Goal: Task Accomplishment & Management: Complete application form

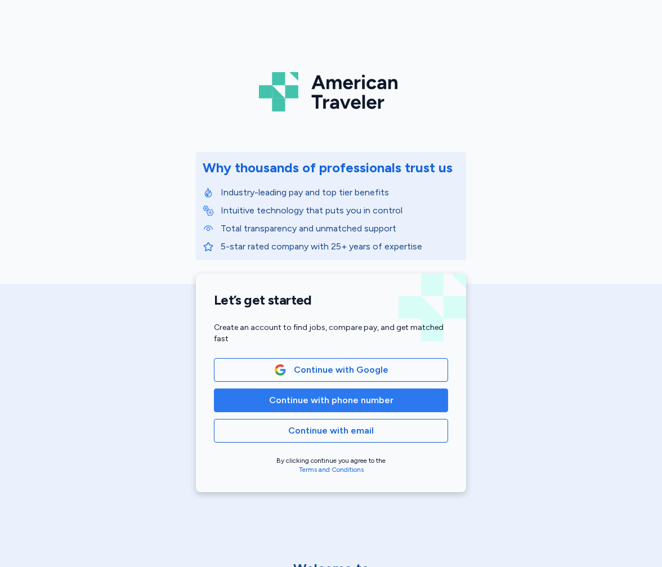
click at [296, 401] on span "Continue with phone number" at bounding box center [331, 401] width 124 height 14
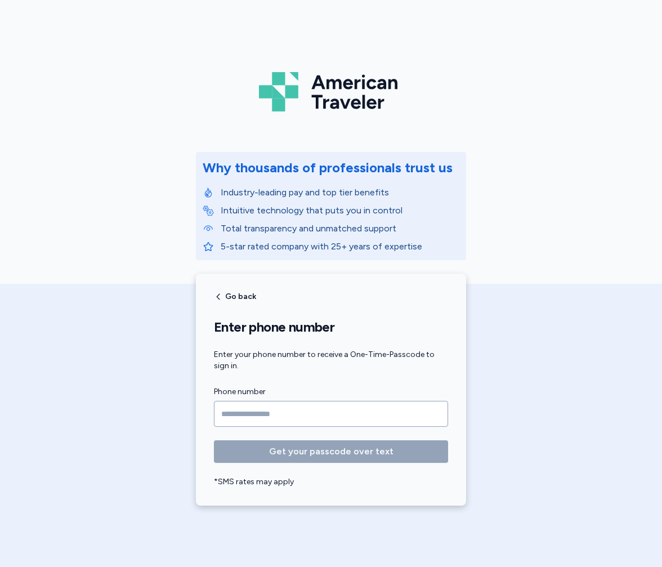
click at [235, 407] on input "Phone number" at bounding box center [331, 414] width 234 height 26
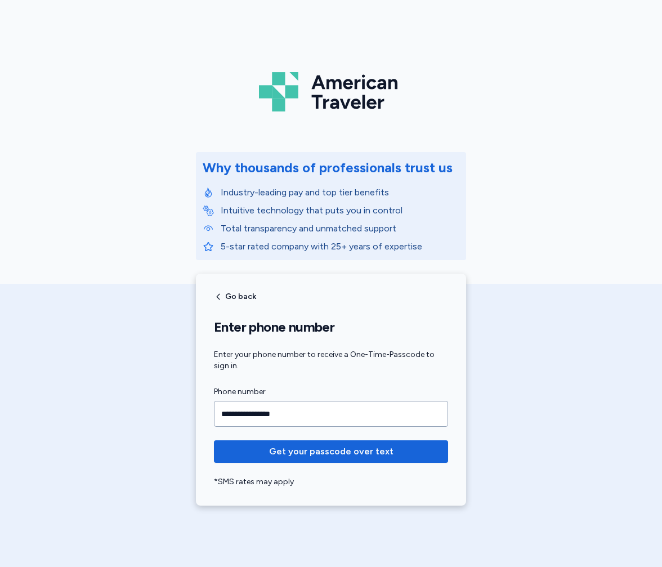
type input "**********"
click at [214, 440] on button "Get your passcode over text" at bounding box center [331, 451] width 234 height 23
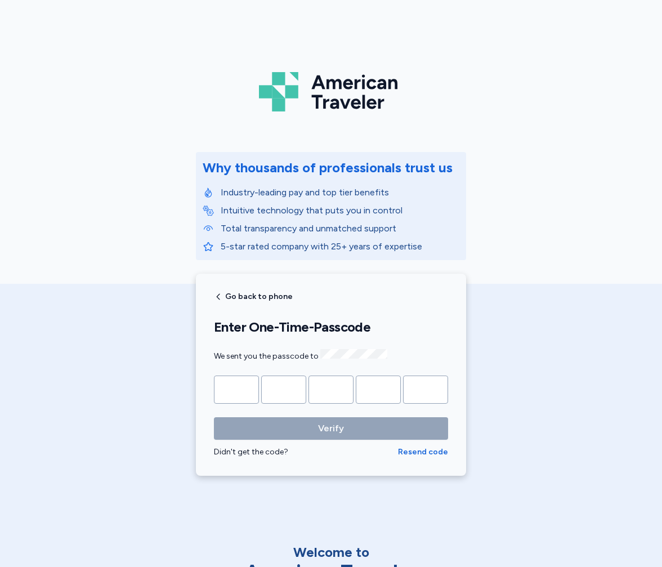
type input "*"
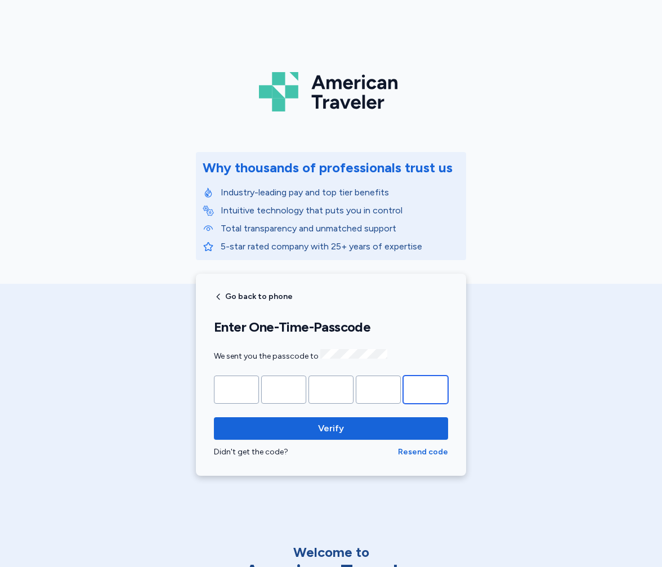
type input "*"
click at [214, 417] on button "Verify" at bounding box center [331, 428] width 234 height 23
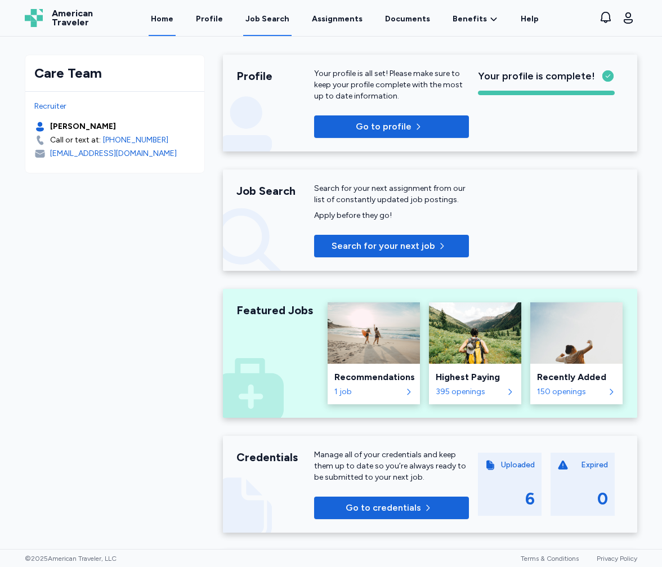
click at [262, 20] on div "Job Search" at bounding box center [268, 19] width 44 height 11
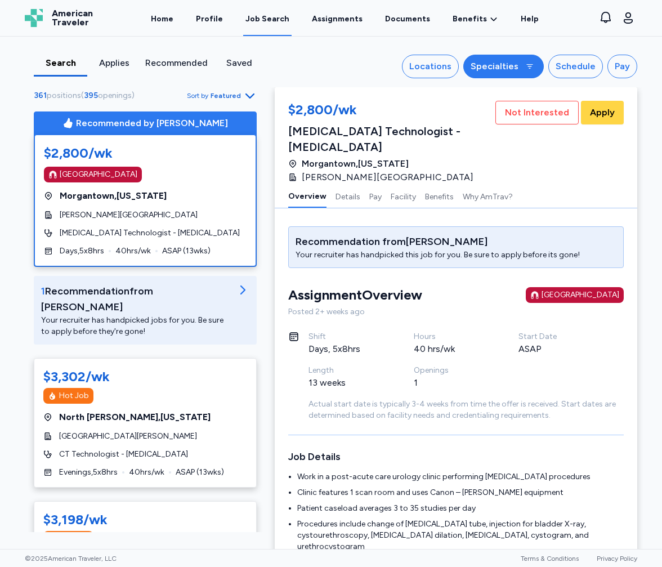
click at [511, 66] on div "Specialties" at bounding box center [495, 67] width 48 height 14
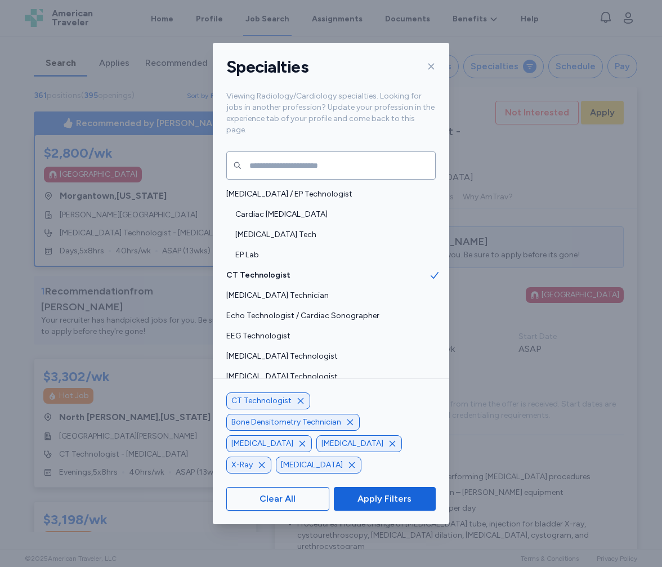
click at [299, 406] on icon "button" at bounding box center [300, 401] width 9 height 9
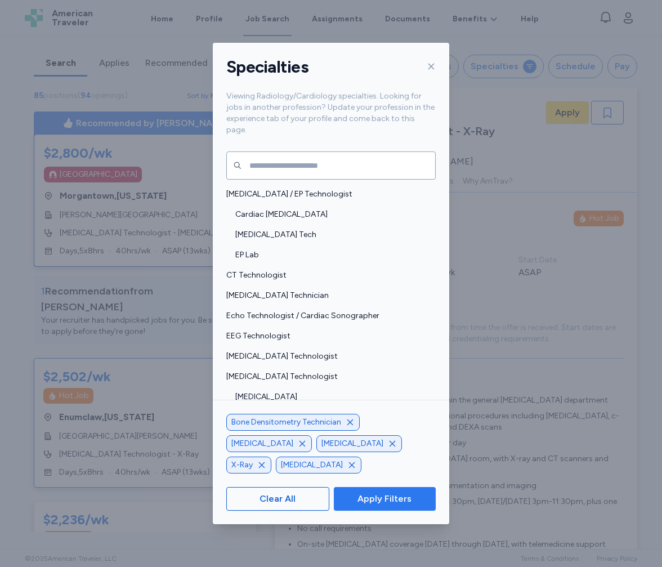
click at [380, 500] on span "Apply Filters" at bounding box center [385, 499] width 54 height 14
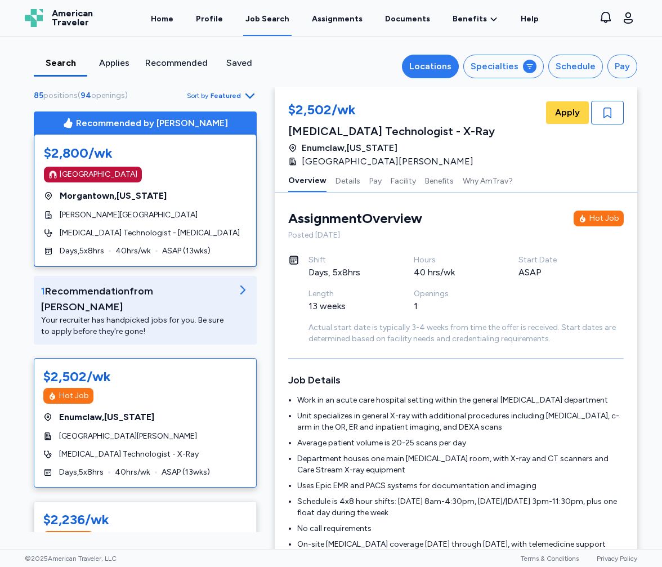
click at [433, 70] on div "Locations" at bounding box center [430, 67] width 42 height 14
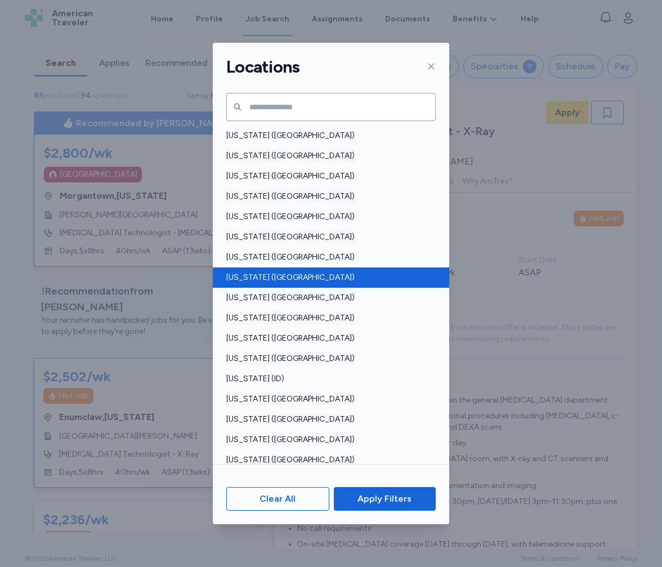
click at [283, 276] on span "[US_STATE] ([GEOGRAPHIC_DATA])" at bounding box center [327, 277] width 203 height 11
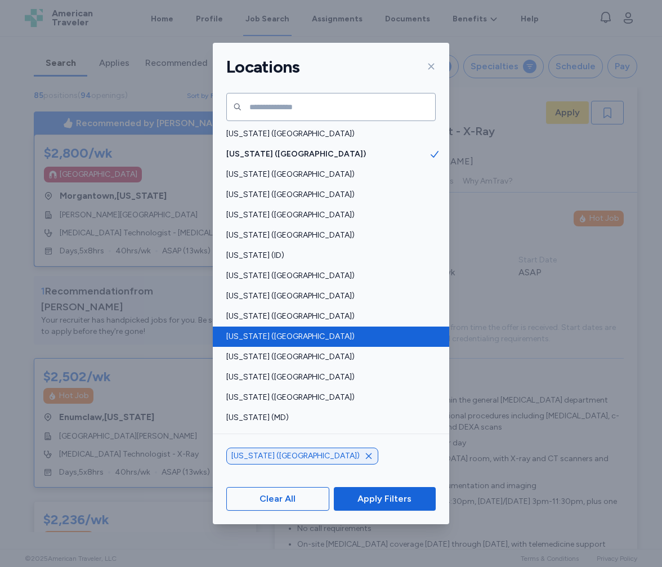
scroll to position [169, 0]
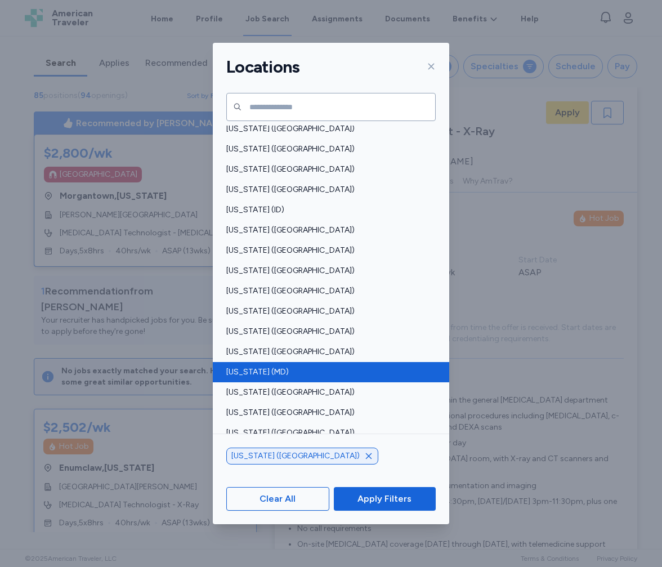
click at [243, 368] on span "[US_STATE] (MD)" at bounding box center [327, 372] width 203 height 11
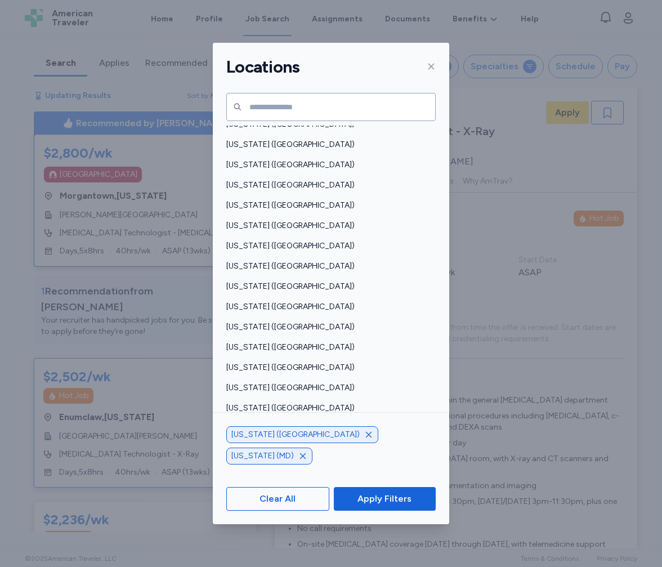
scroll to position [676, 0]
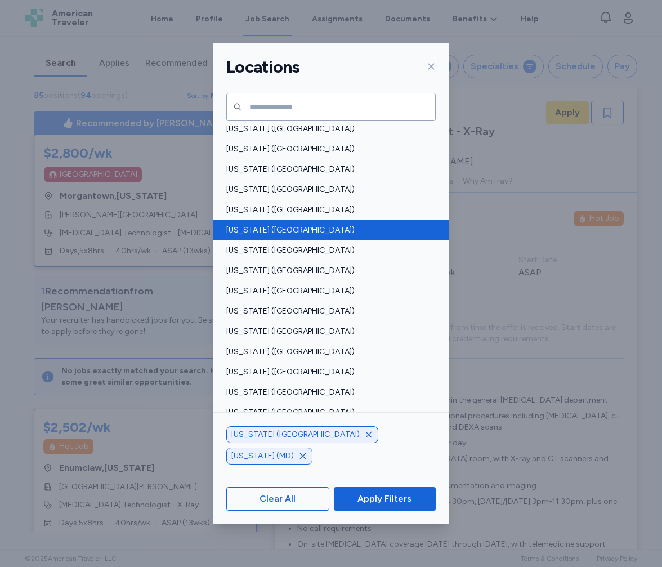
click at [251, 228] on span "[US_STATE] ([GEOGRAPHIC_DATA])" at bounding box center [327, 230] width 203 height 11
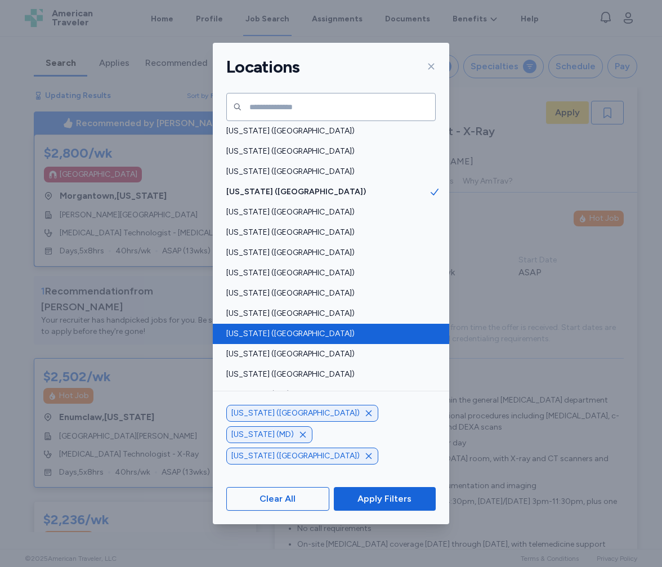
scroll to position [747, 0]
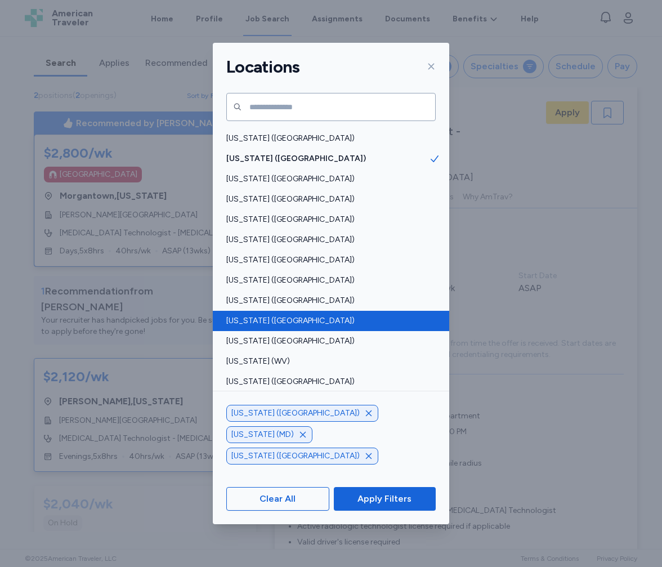
click at [245, 317] on span "[US_STATE] ([GEOGRAPHIC_DATA])" at bounding box center [327, 320] width 203 height 11
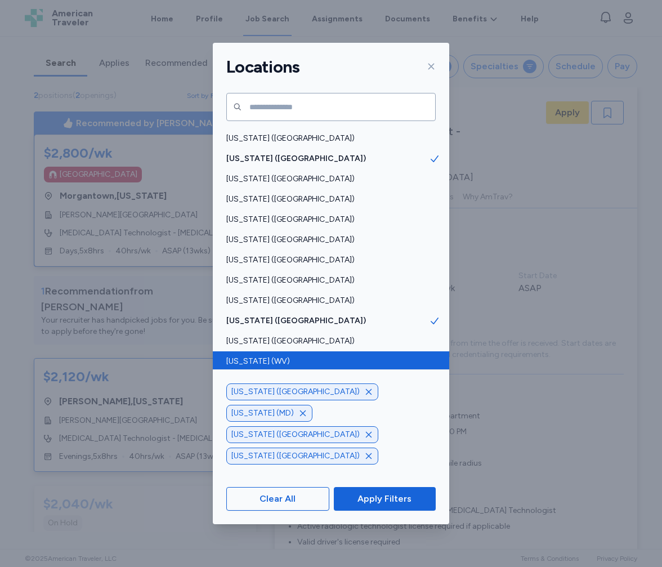
click at [253, 359] on span "[US_STATE] (WV)" at bounding box center [327, 361] width 203 height 11
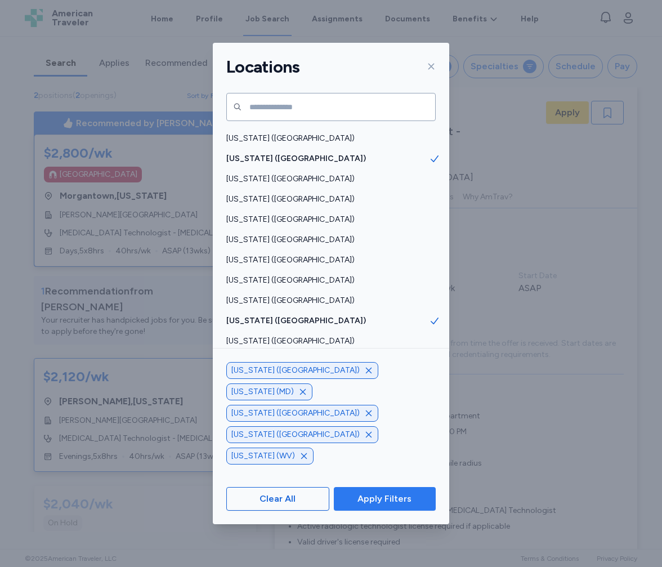
click at [377, 497] on span "Apply Filters" at bounding box center [385, 499] width 54 height 14
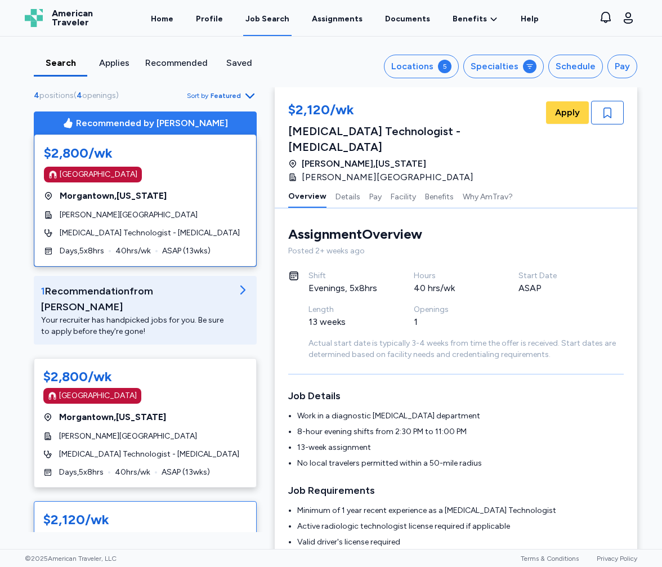
click at [236, 92] on span "Featured" at bounding box center [226, 95] width 30 height 9
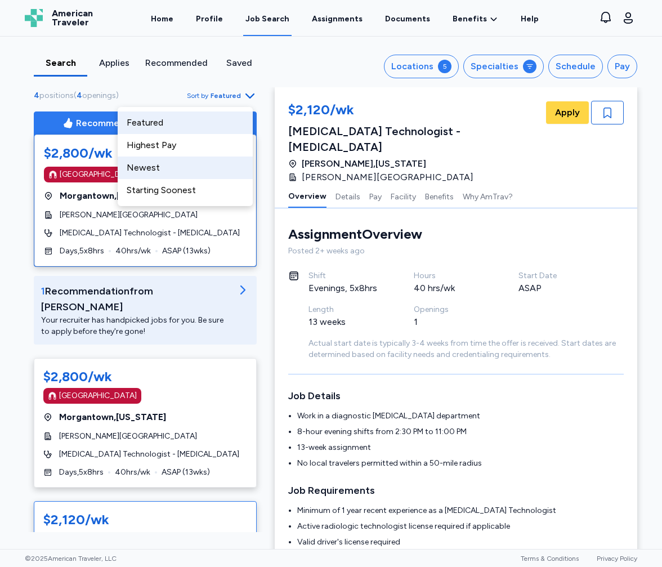
click at [171, 165] on div "Newest" at bounding box center [185, 168] width 135 height 23
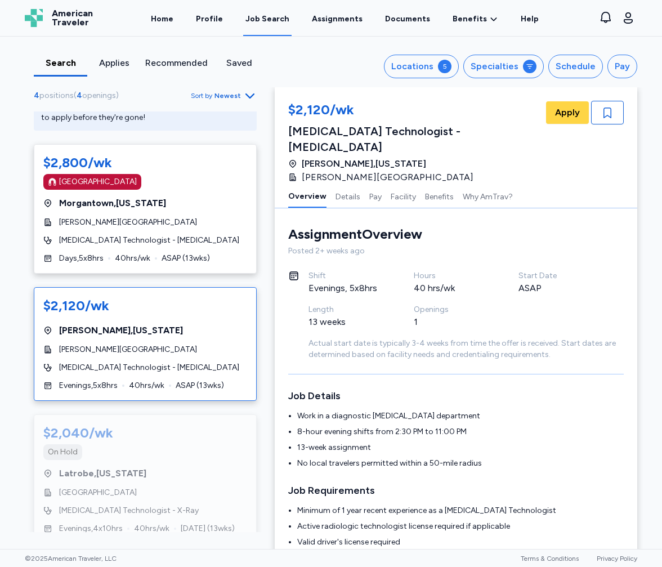
scroll to position [225, 0]
